Goal: Information Seeking & Learning: Learn about a topic

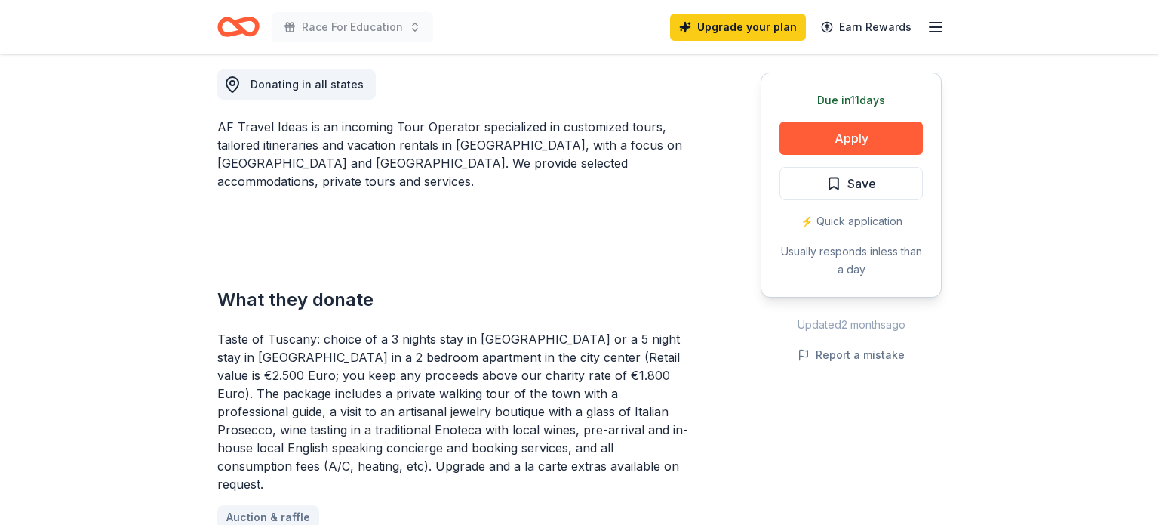
scroll to position [441, 0]
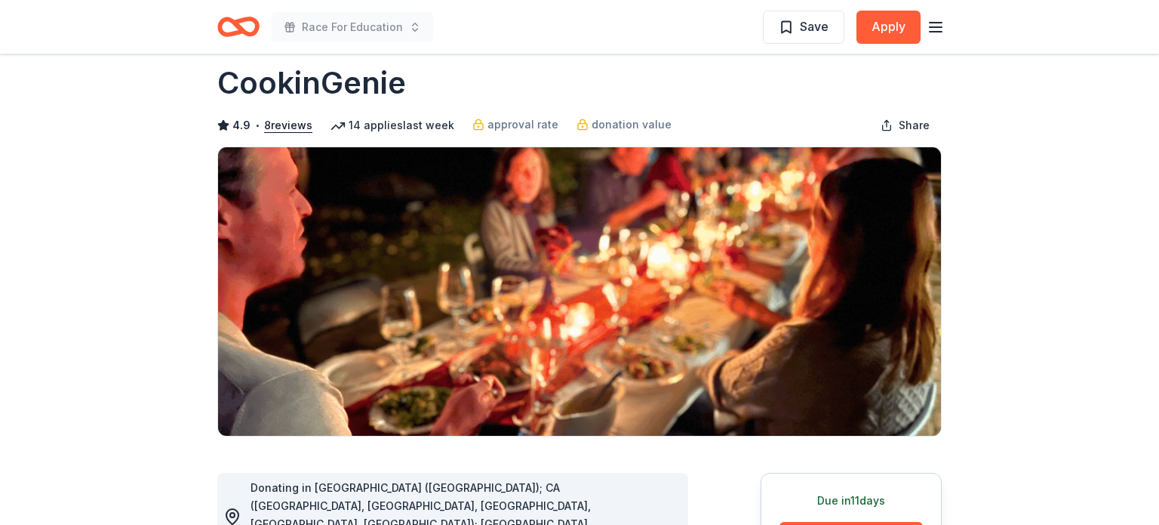
scroll to position [228, 0]
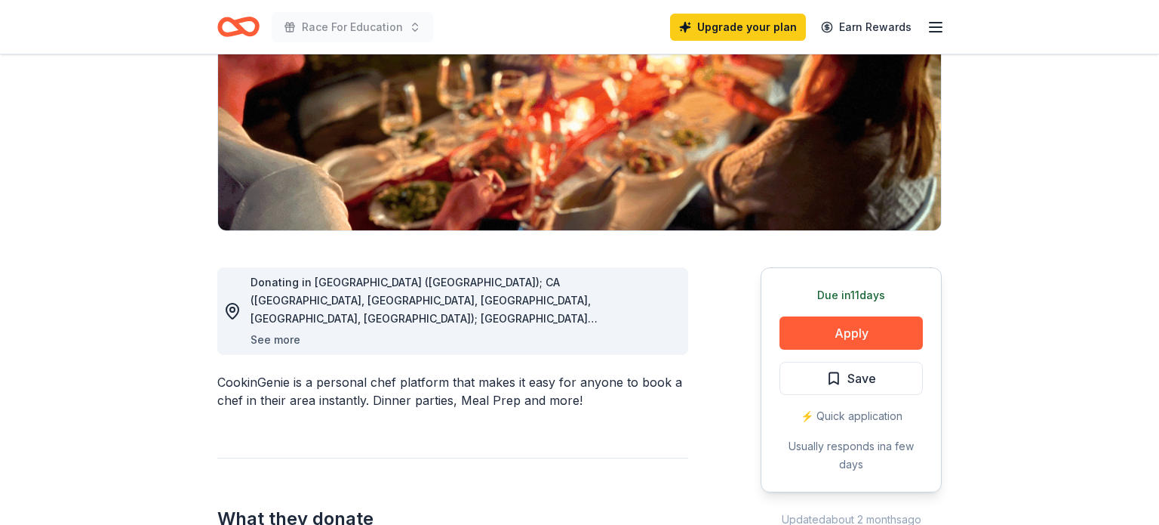
click at [278, 337] on button "See more" at bounding box center [276, 340] width 50 height 18
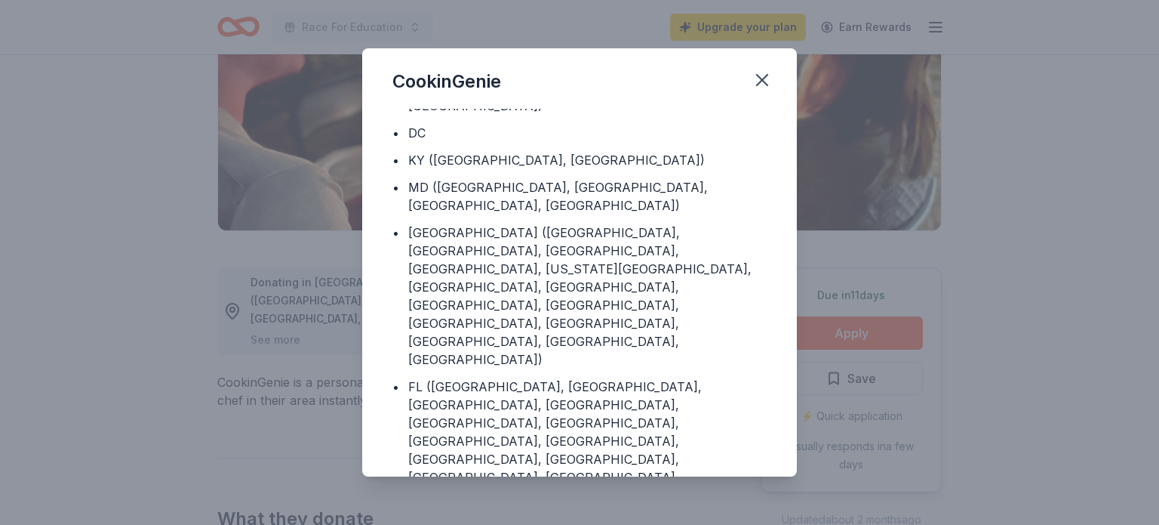
scroll to position [193, 0]
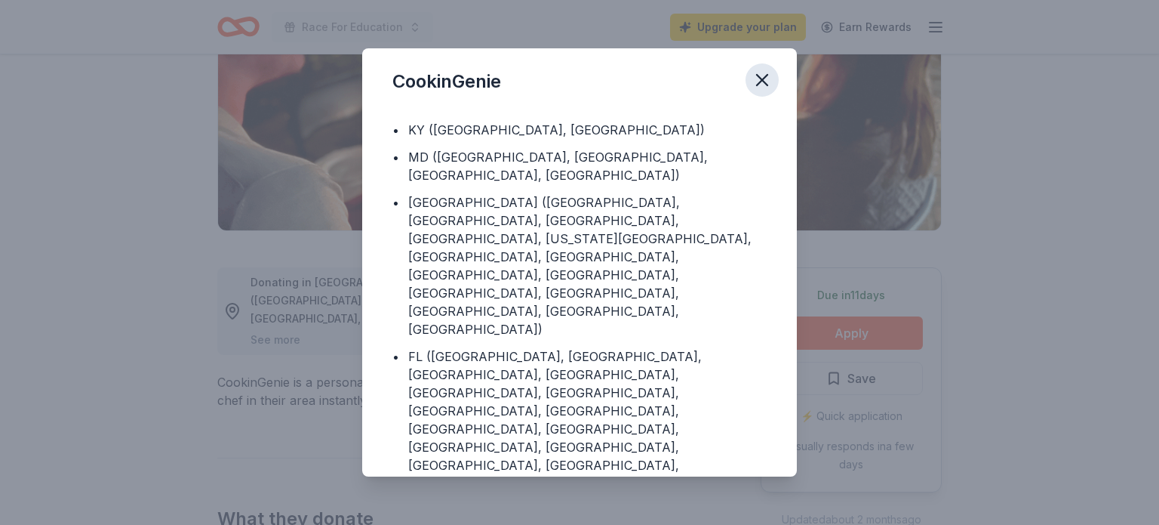
click at [761, 77] on icon "button" at bounding box center [762, 79] width 21 height 21
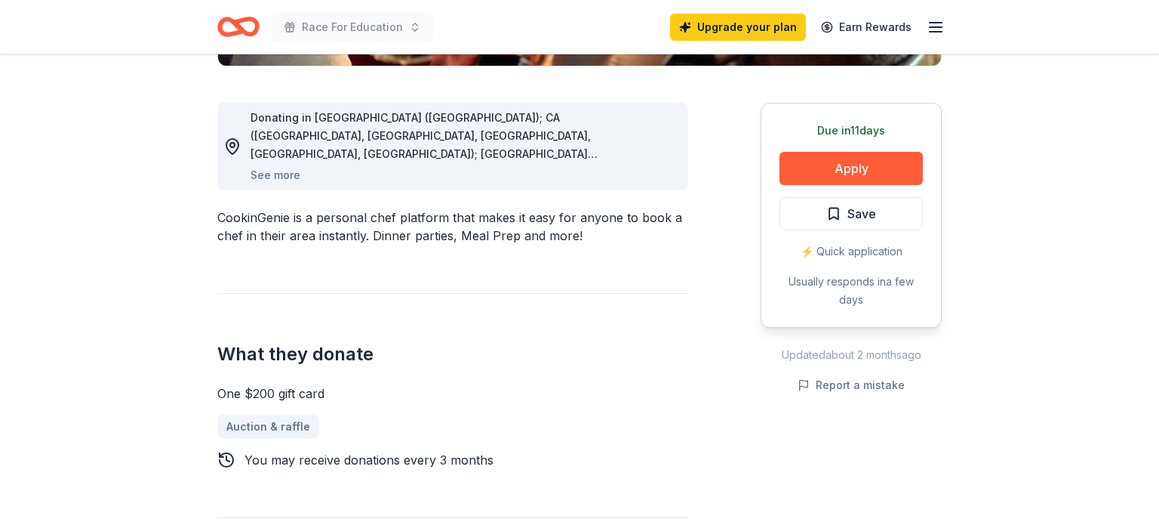
scroll to position [334, 0]
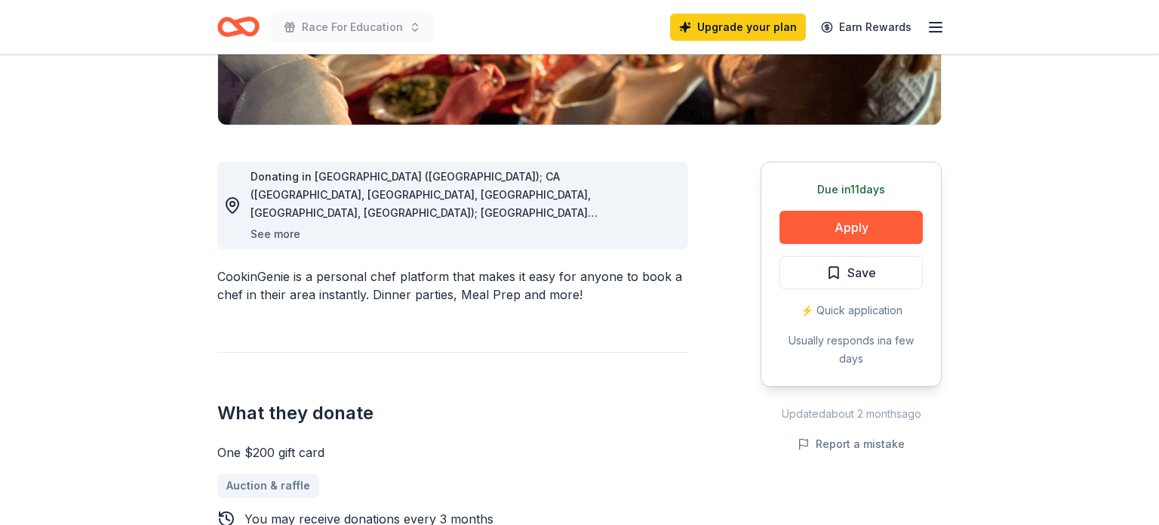
click at [265, 234] on button "See more" at bounding box center [276, 234] width 50 height 18
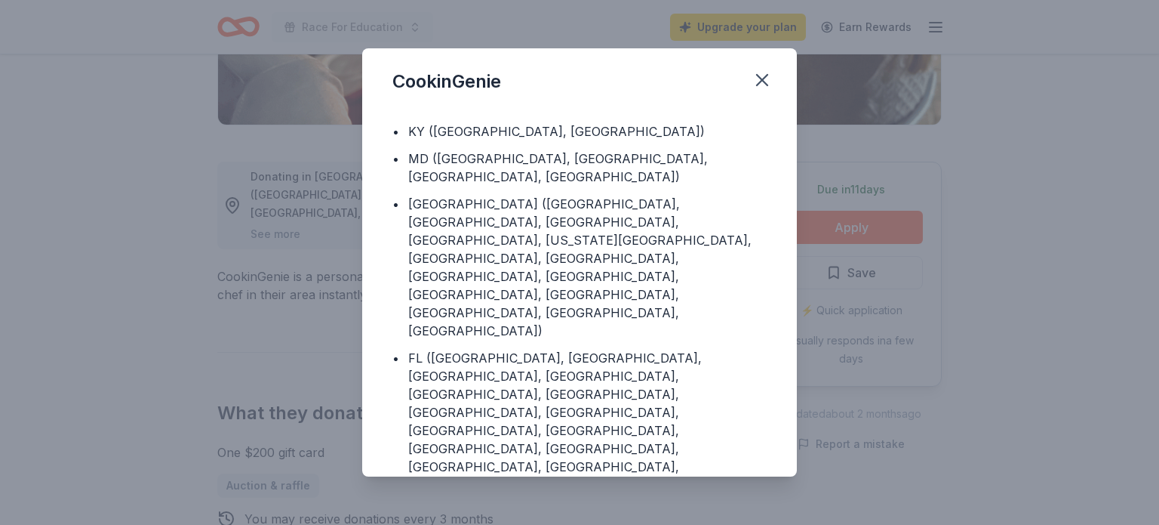
scroll to position [193, 0]
click at [765, 83] on icon "button" at bounding box center [762, 80] width 11 height 11
